Goal: Task Accomplishment & Management: Complete application form

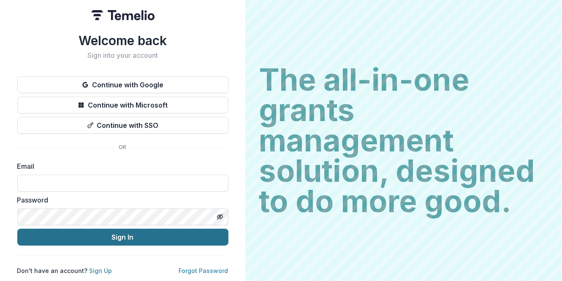
type input "**********"
click at [130, 233] on button "Sign In" at bounding box center [122, 237] width 211 height 17
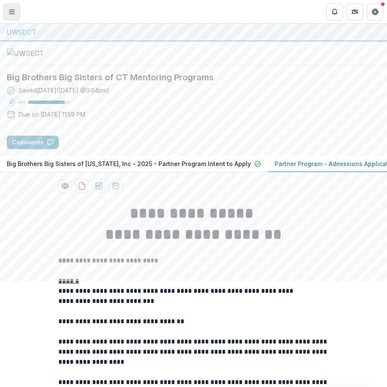
click at [12, 11] on icon "Toggle Menu" at bounding box center [11, 11] width 7 height 7
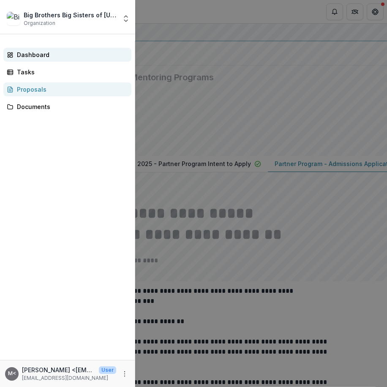
click at [36, 55] on div "Dashboard" at bounding box center [71, 54] width 108 height 9
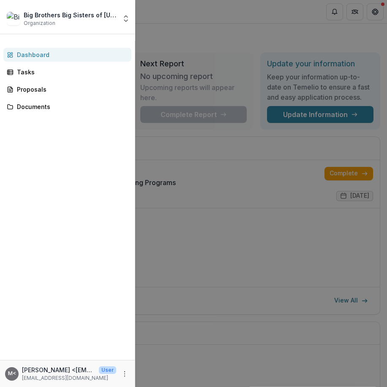
click at [216, 8] on div "Big Brothers Big Sisters of [US_STATE], Inc Organization Nonprofits Big Brother…" at bounding box center [193, 193] width 387 height 387
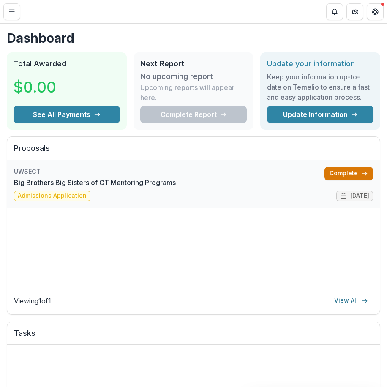
click at [353, 172] on link "Complete" at bounding box center [348, 174] width 49 height 14
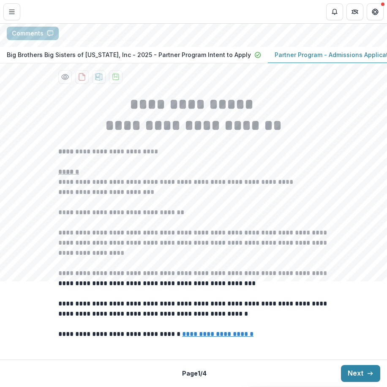
scroll to position [193, 0]
click at [371, 281] on button "Next" at bounding box center [360, 373] width 39 height 17
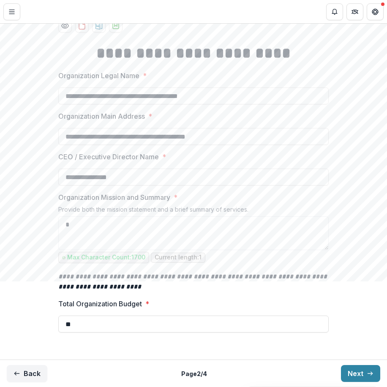
scroll to position [244, 0]
click at [366, 281] on button "Next" at bounding box center [360, 373] width 39 height 17
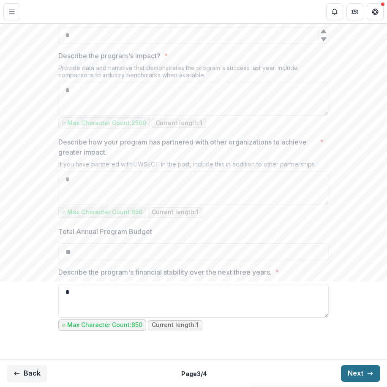
scroll to position [835, 0]
click at [366, 281] on icon "button" at bounding box center [369, 373] width 7 height 7
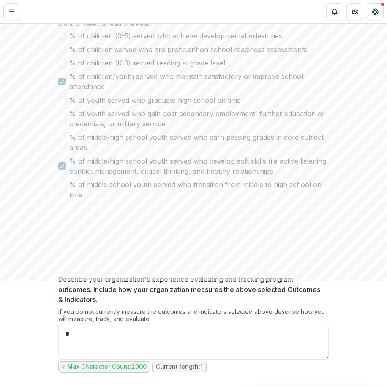
scroll to position [528, 0]
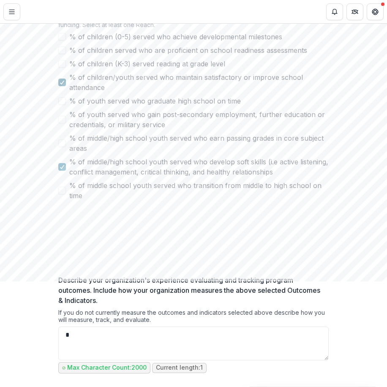
click at [58, 86] on span at bounding box center [62, 83] width 8 height 8
drag, startPoint x: 87, startPoint y: 283, endPoint x: 66, endPoint y: 267, distance: 26.2
click at [66, 201] on label "% of middle school youth served who transition from middle to high school on ti…" at bounding box center [193, 190] width 270 height 20
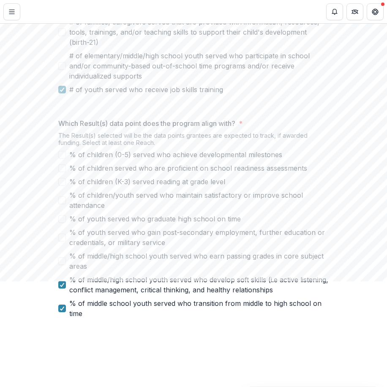
scroll to position [401, 0]
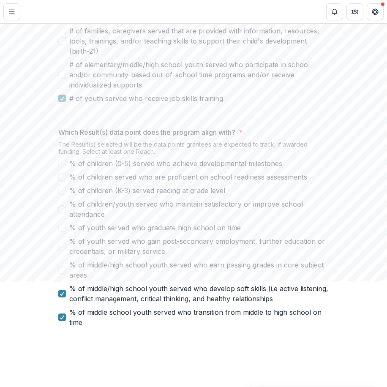
click at [63, 103] on div "# of children enrolled in high-quality early childhood programs supported by Un…" at bounding box center [193, 46] width 270 height 115
click at [58, 102] on span at bounding box center [62, 99] width 8 height 8
click at [60, 79] on span at bounding box center [62, 75] width 8 height 8
